Goal: Communication & Community: Answer question/provide support

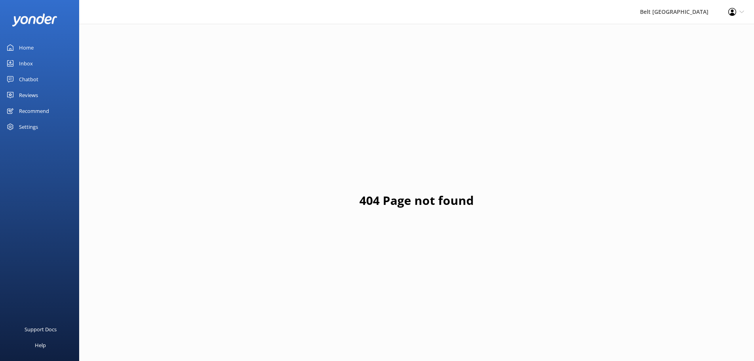
click at [24, 94] on div "Reviews" at bounding box center [28, 95] width 19 height 16
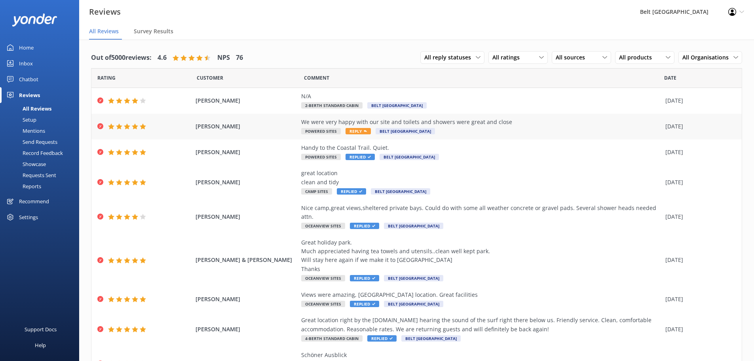
click at [349, 130] on span "Reply" at bounding box center [357, 131] width 25 height 6
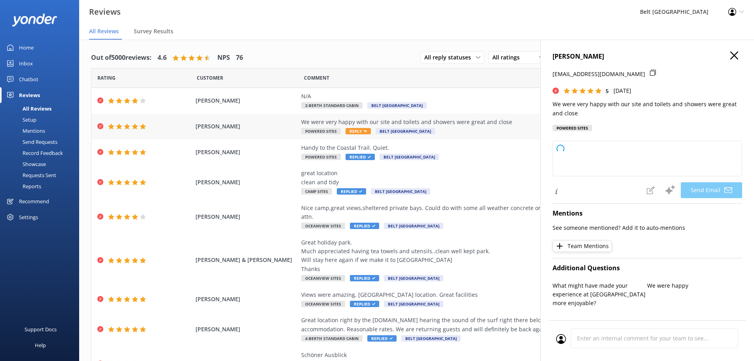
type textarea "Thank you so much for your wonderful review, [PERSON_NAME]! We're delighted to …"
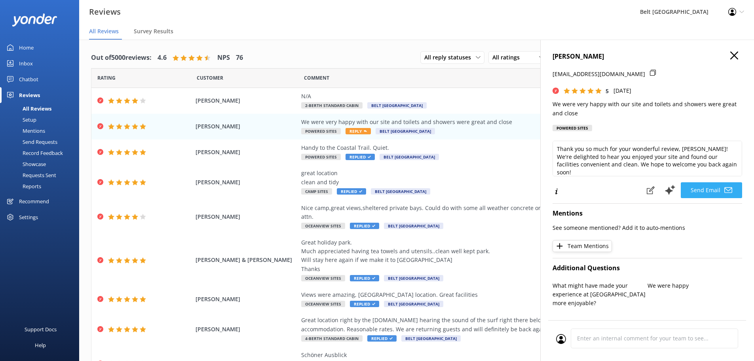
click at [689, 190] on button "Send Email" at bounding box center [711, 190] width 61 height 16
